Goal: Task Accomplishment & Management: Use online tool/utility

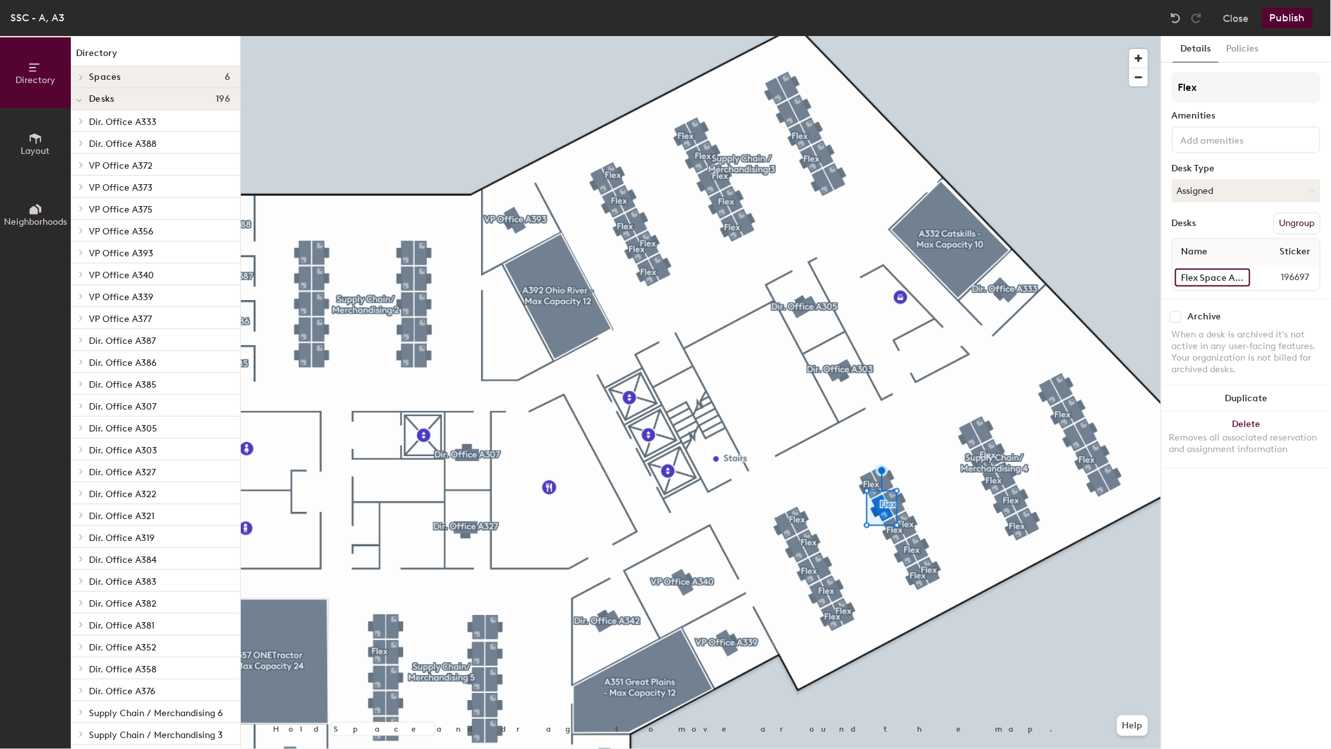
click at [1205, 273] on input "Flex Space A3096" at bounding box center [1212, 277] width 75 height 18
click at [1214, 274] on input "Flex Space A3101" at bounding box center [1212, 277] width 75 height 18
click at [1228, 275] on input "Flex Space A3101" at bounding box center [1212, 277] width 75 height 18
type input "A3101"
click at [1305, 212] on button "Ungroup" at bounding box center [1297, 223] width 47 height 22
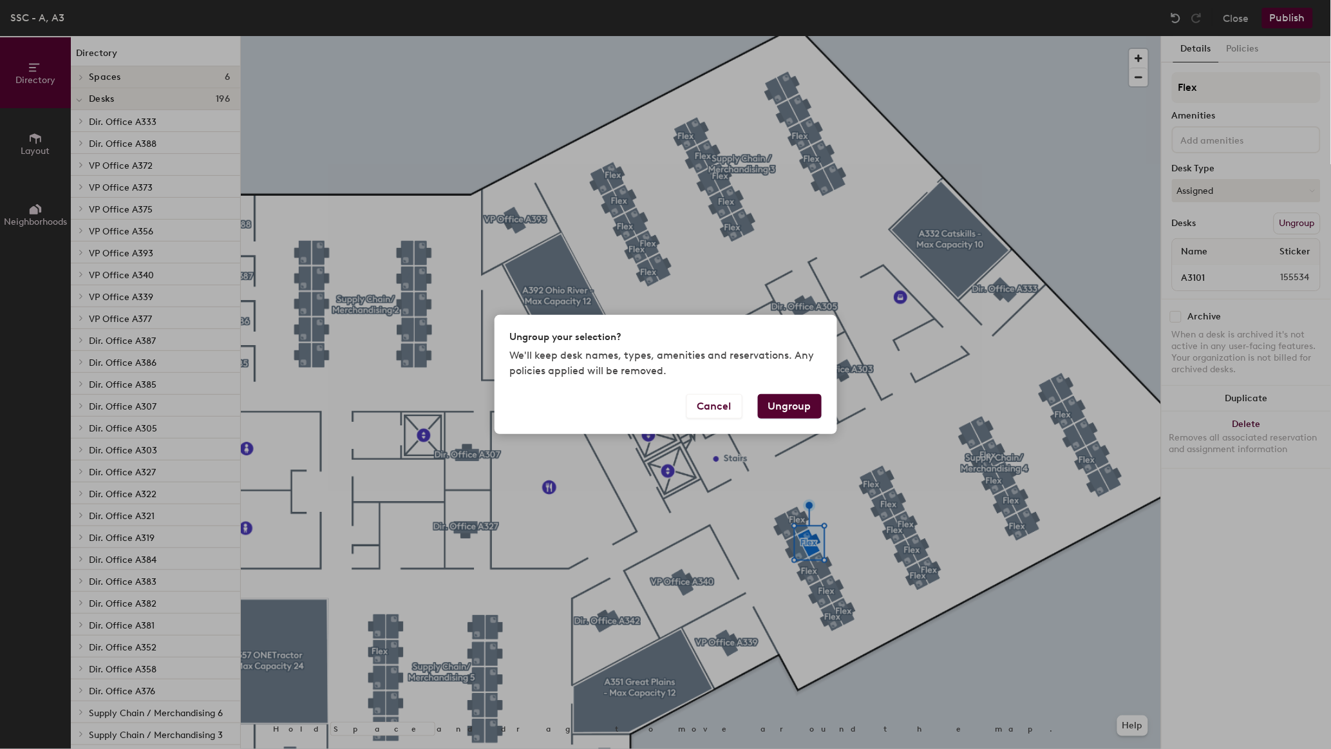
click at [791, 420] on div "Cancel Ungroup" at bounding box center [665, 414] width 343 height 40
click at [793, 403] on button "Ungroup" at bounding box center [790, 406] width 64 height 24
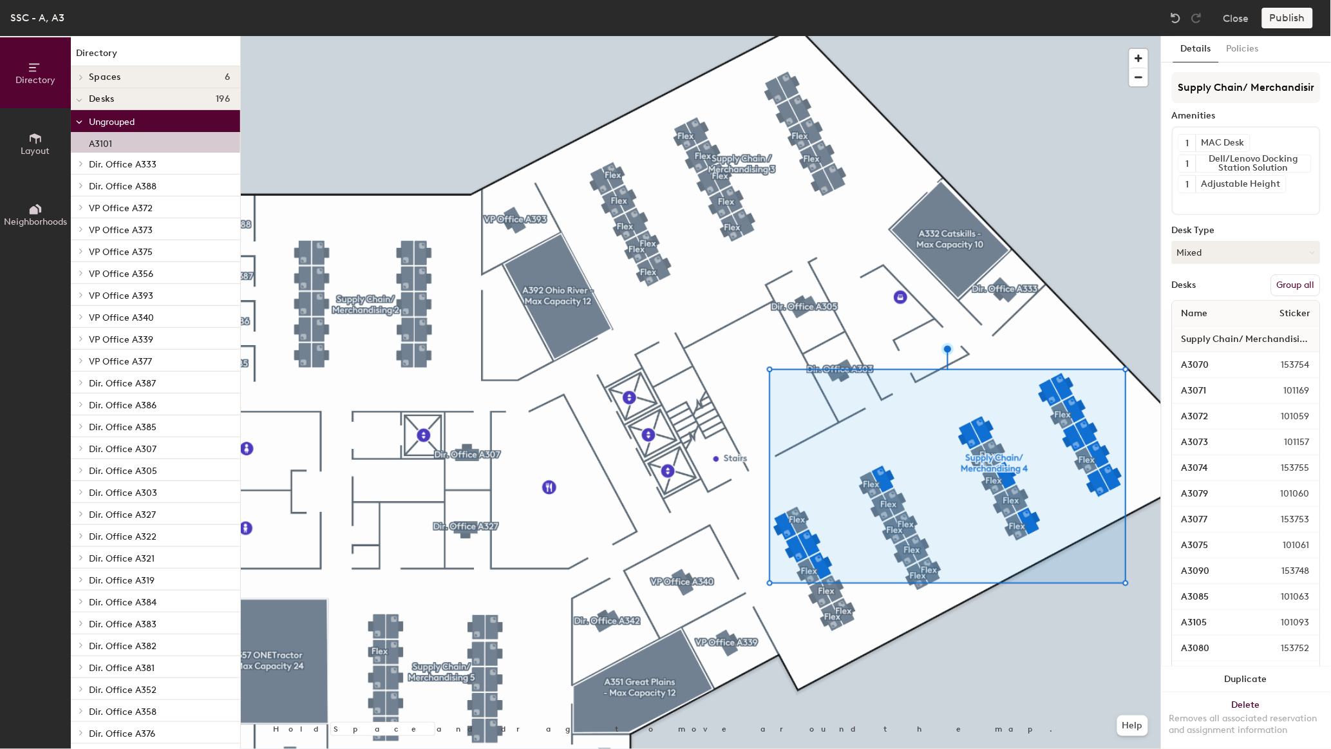
click at [1289, 282] on button "Group all" at bounding box center [1296, 285] width 50 height 22
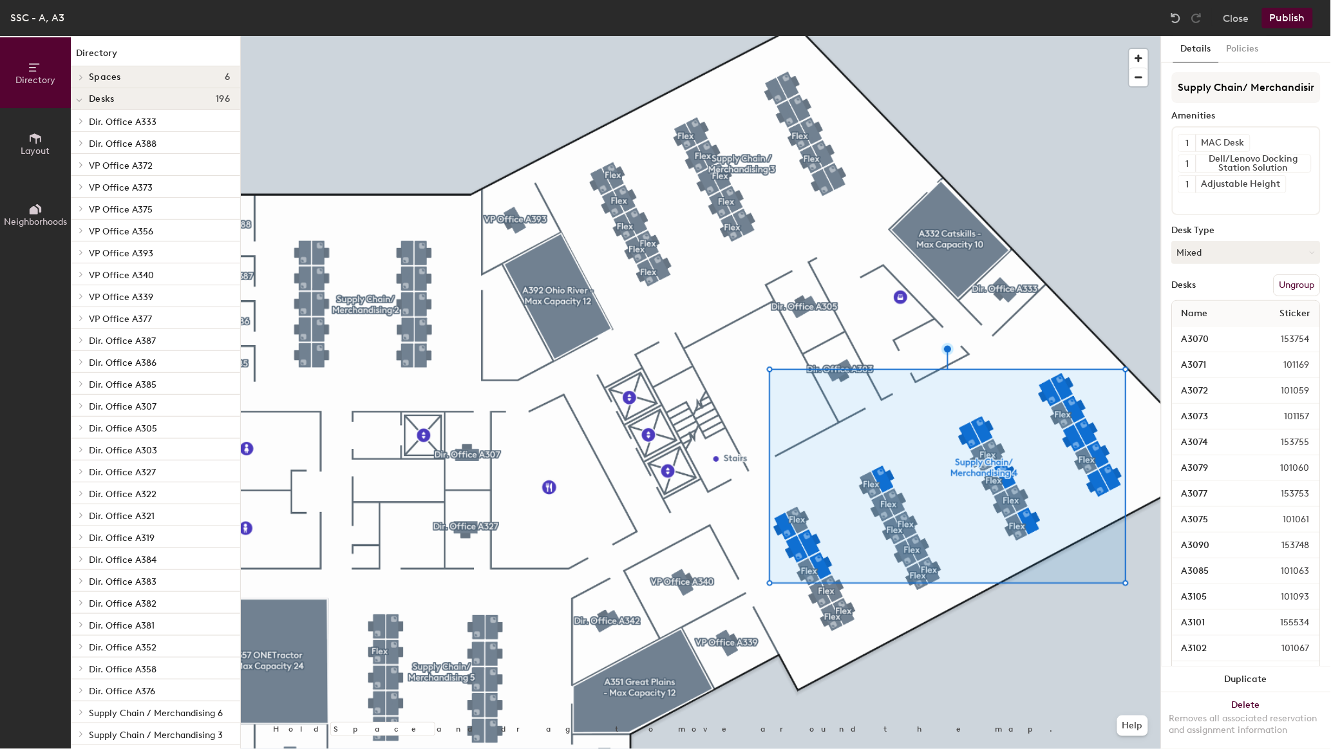
click at [1298, 18] on button "Publish" at bounding box center [1287, 18] width 51 height 21
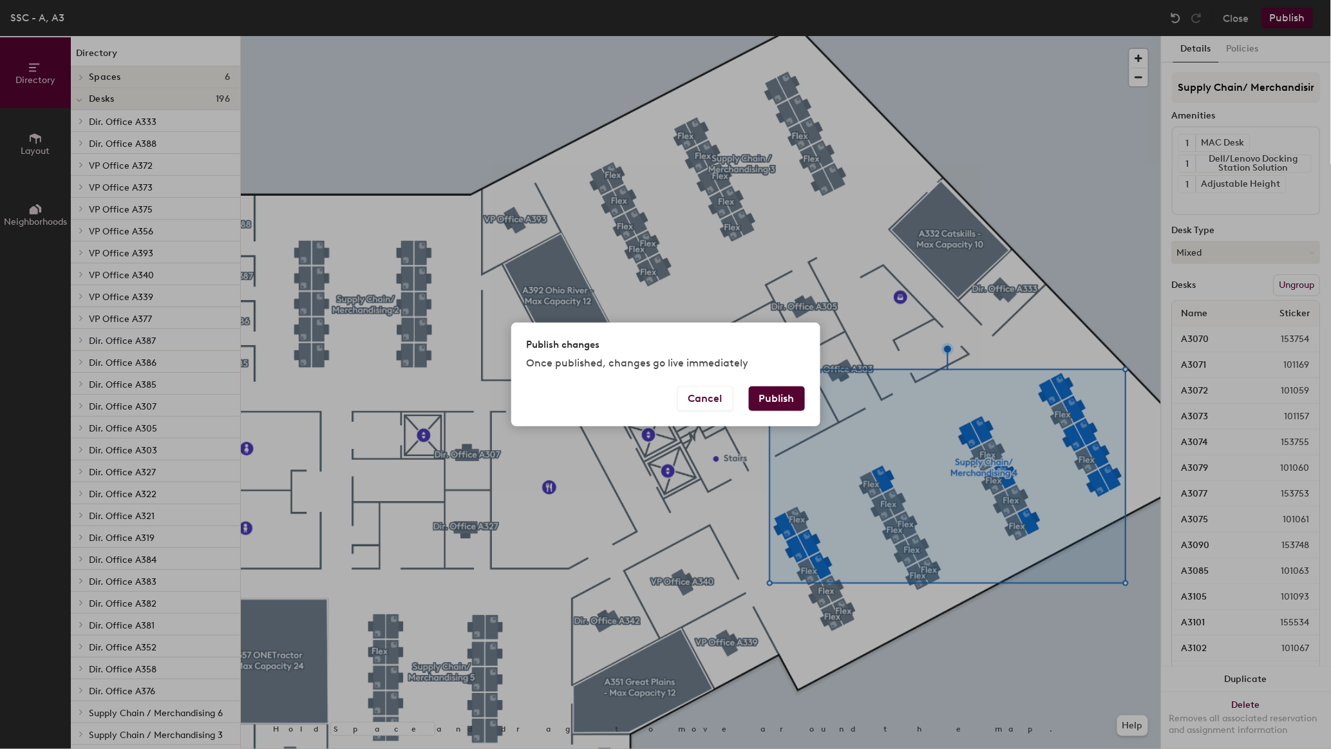
click at [780, 397] on button "Publish" at bounding box center [777, 398] width 56 height 24
